Goal: Book appointment/travel/reservation

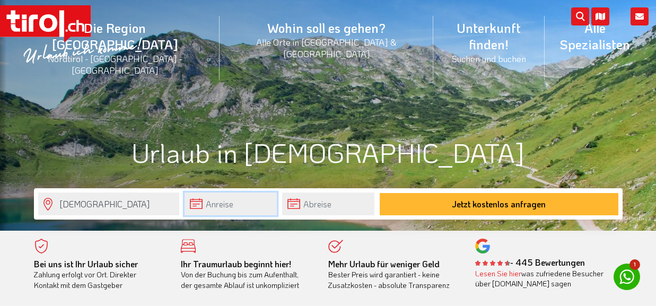
click at [239, 203] on input "text" at bounding box center [231, 204] width 92 height 23
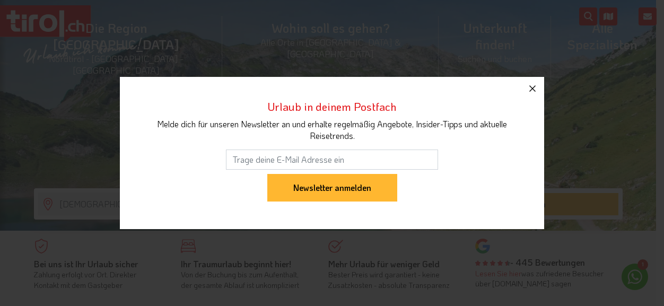
click at [538, 91] on icon "button" at bounding box center [532, 88] width 13 height 13
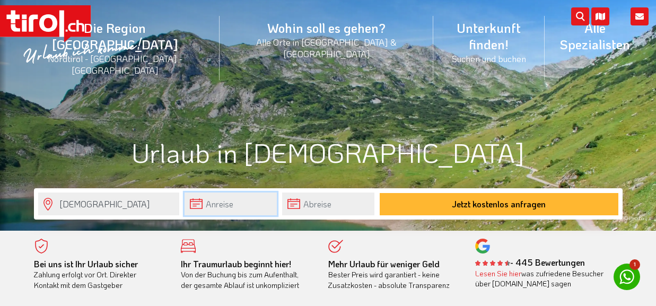
click at [208, 199] on input "text" at bounding box center [231, 204] width 92 height 23
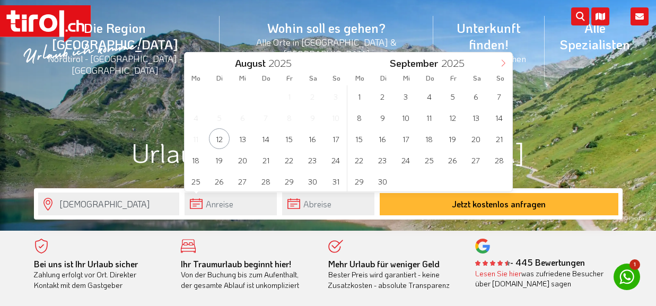
click at [498, 63] on span at bounding box center [503, 62] width 18 height 18
click at [501, 63] on icon at bounding box center [503, 62] width 7 height 7
type input "2026"
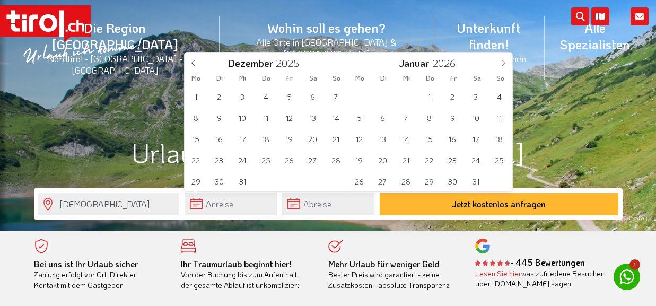
click at [501, 63] on icon at bounding box center [503, 62] width 7 height 7
type input "2026"
click at [479, 141] on span "14" at bounding box center [476, 138] width 21 height 21
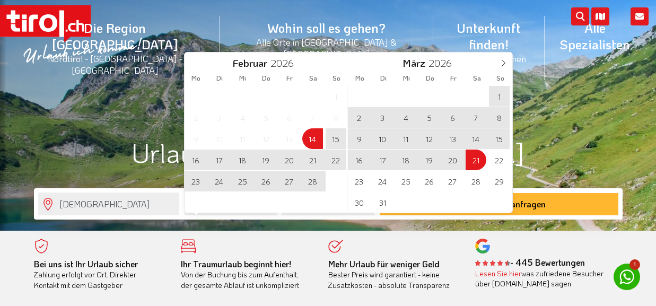
click at [475, 158] on span "21" at bounding box center [476, 160] width 21 height 21
type input "[DATE]"
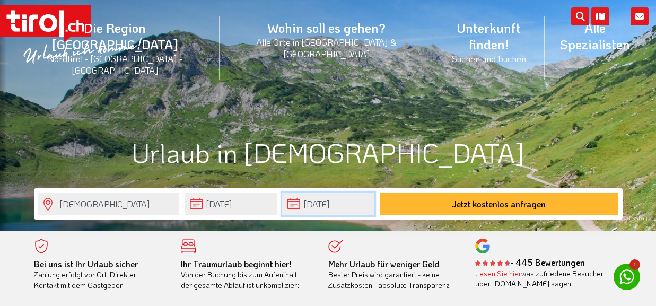
click at [316, 204] on input "[DATE]" at bounding box center [328, 204] width 92 height 23
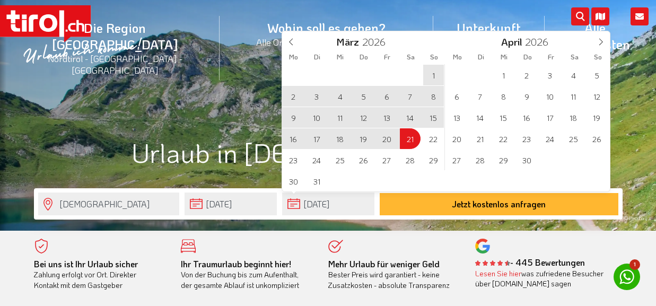
click at [408, 136] on div "23 24 25 26 27 28 1 2 3 4 5 6 7 8 9 10 11 12 13 14 15 16 17 18 19 20 21 22 23 2…" at bounding box center [363, 127] width 163 height 127
click at [408, 143] on div "23 24 25 26 27 28 1 2 3 4 5 6 7 8 9 10 11 12 13 14 15 16 17 18 19 20 21 22 23 2…" at bounding box center [363, 127] width 163 height 127
click at [411, 138] on div "23 24 25 26 27 28 1 2 3 4 5 6 7 8 9 10 11 12 13 14 15 16 17 18 19 20 21 22 23 2…" at bounding box center [363, 127] width 163 height 127
click at [411, 139] on div "23 24 25 26 27 28 1 2 3 4 5 6 7 8 9 10 11 12 13 14 15 16 17 18 19 20 21 22 23 2…" at bounding box center [363, 127] width 163 height 127
drag, startPoint x: 411, startPoint y: 139, endPoint x: 335, endPoint y: 207, distance: 101.8
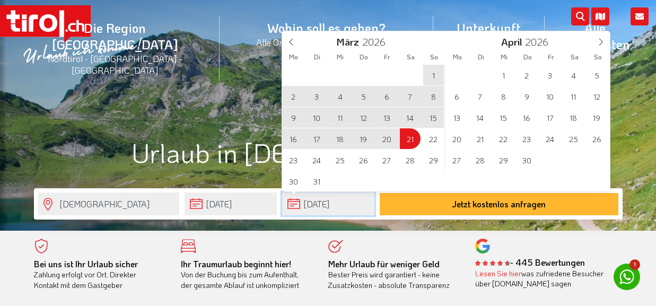
click at [335, 207] on input "[DATE]" at bounding box center [328, 204] width 92 height 23
drag, startPoint x: 282, startPoint y: 205, endPoint x: 291, endPoint y: 202, distance: 9.1
click at [282, 204] on input "[DATE]" at bounding box center [328, 204] width 92 height 23
click at [298, 201] on input "[DATE]" at bounding box center [328, 204] width 92 height 23
click at [432, 119] on span "15" at bounding box center [433, 117] width 21 height 21
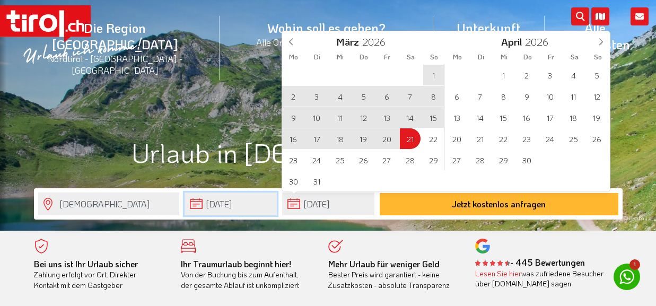
type input "[DATE]"
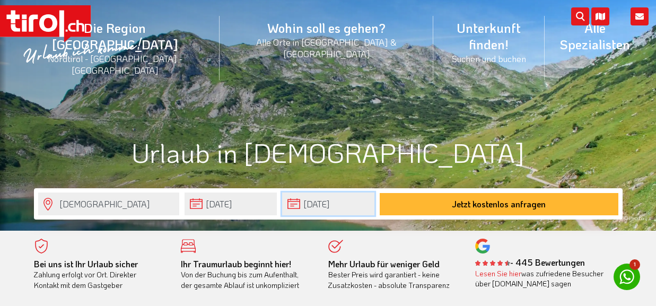
click at [314, 206] on input "[DATE]" at bounding box center [328, 204] width 92 height 23
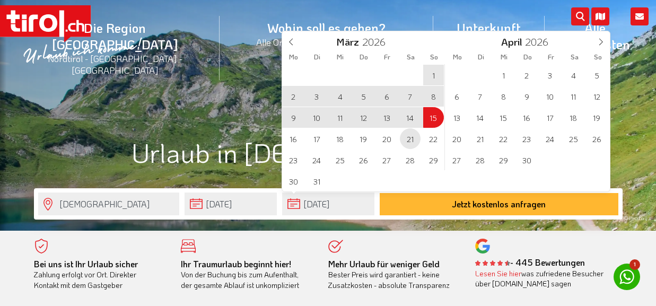
click at [409, 137] on span "21" at bounding box center [410, 138] width 21 height 21
type input "[DATE]"
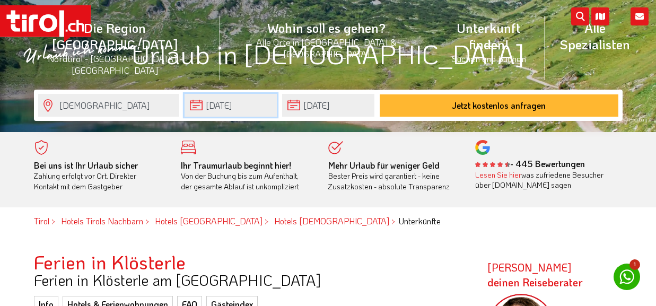
scroll to position [106, 0]
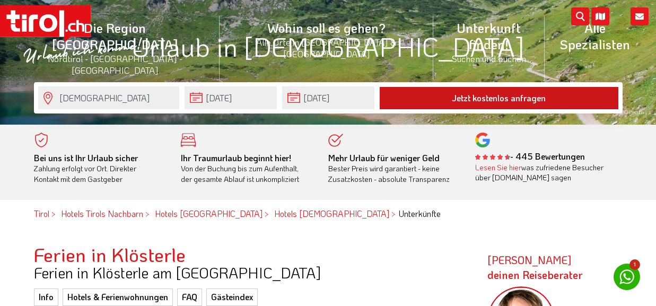
click at [454, 98] on button "Jetzt kostenlos anfragen" at bounding box center [499, 98] width 239 height 22
